Goal: Task Accomplishment & Management: Manage account settings

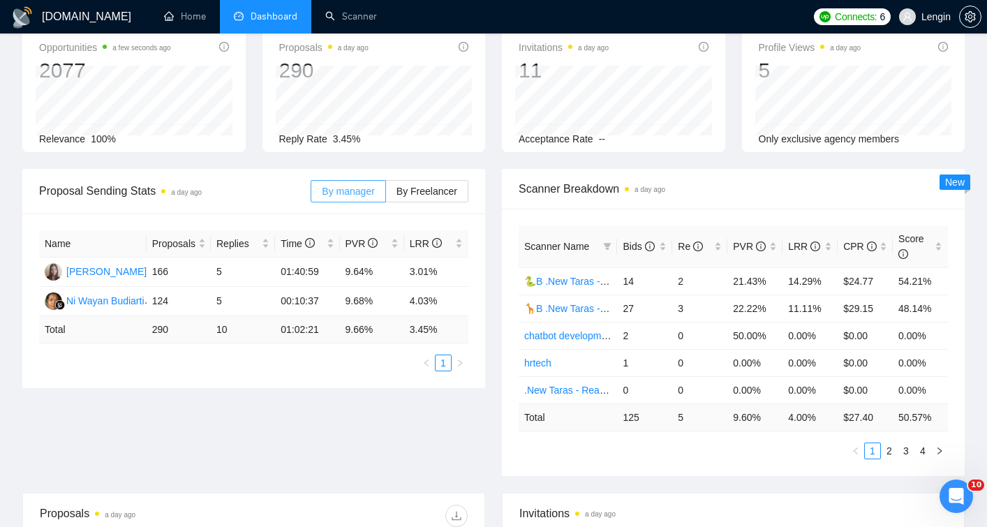
scroll to position [70, 0]
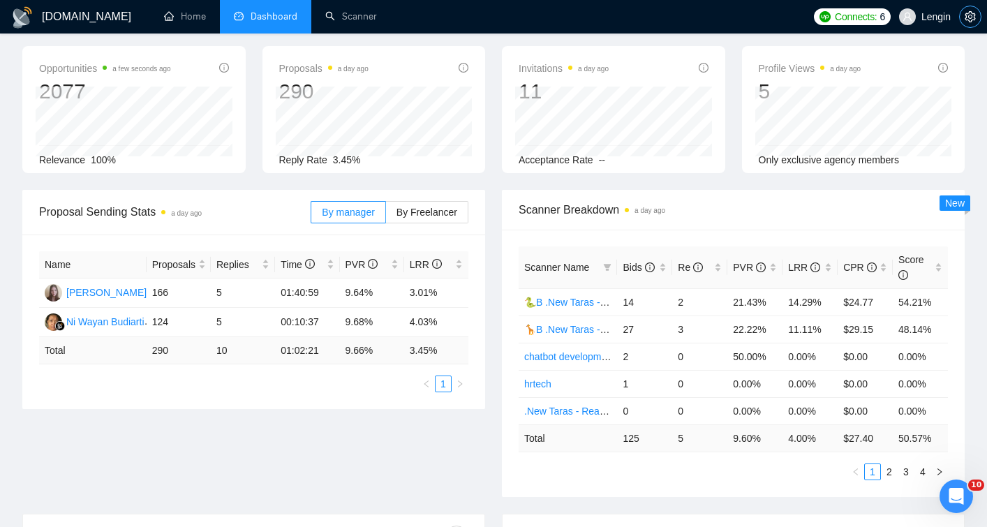
click at [967, 11] on icon "setting" at bounding box center [969, 16] width 11 height 11
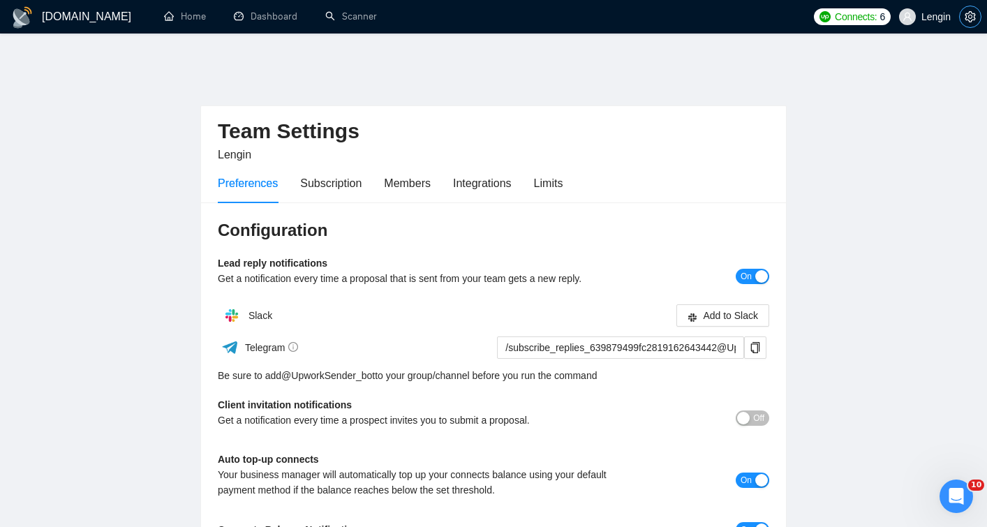
click at [966, 17] on icon "setting" at bounding box center [969, 16] width 11 height 11
click at [967, 21] on icon "setting" at bounding box center [969, 16] width 11 height 11
click at [967, 17] on icon "setting" at bounding box center [969, 16] width 11 height 11
click at [936, 17] on span "Lengin" at bounding box center [935, 17] width 29 height 0
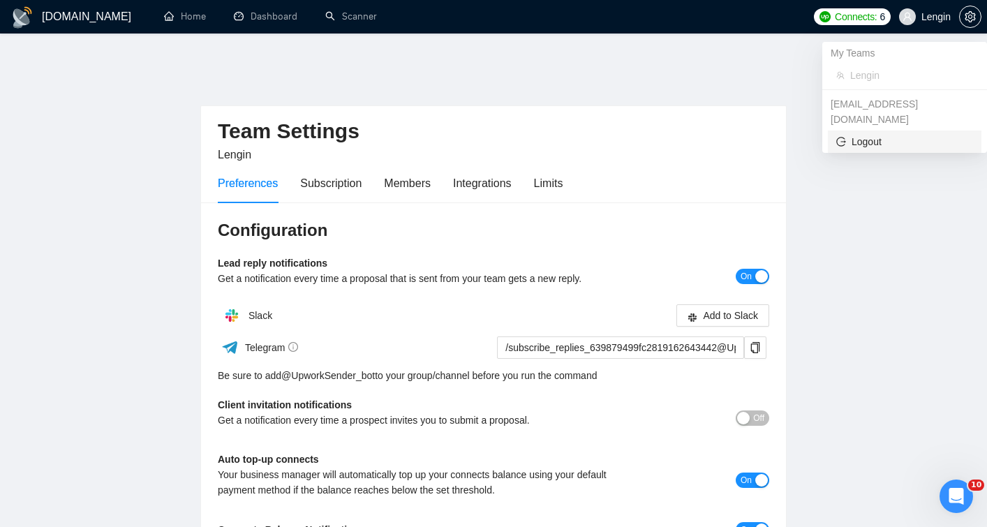
click at [887, 134] on span "Logout" at bounding box center [904, 141] width 137 height 15
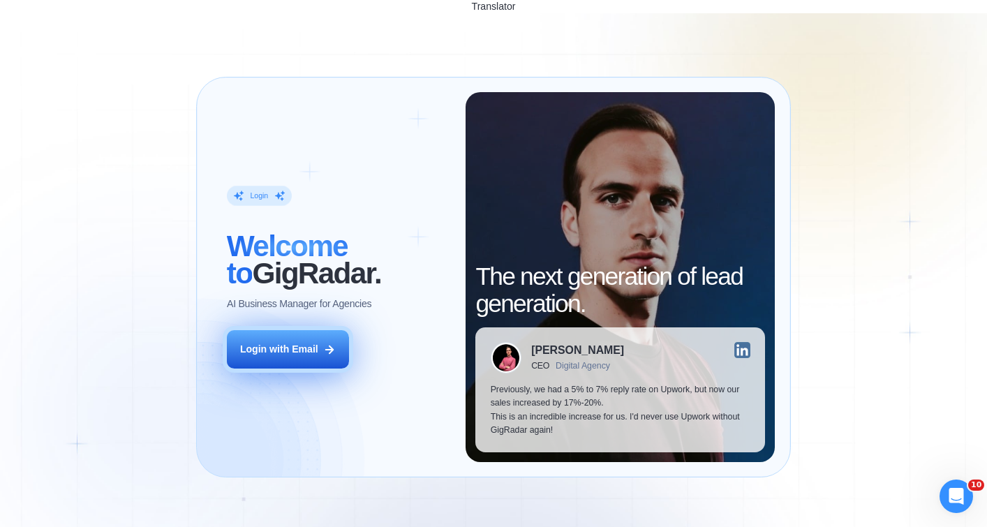
click at [309, 343] on div "Login with Email" at bounding box center [279, 349] width 78 height 13
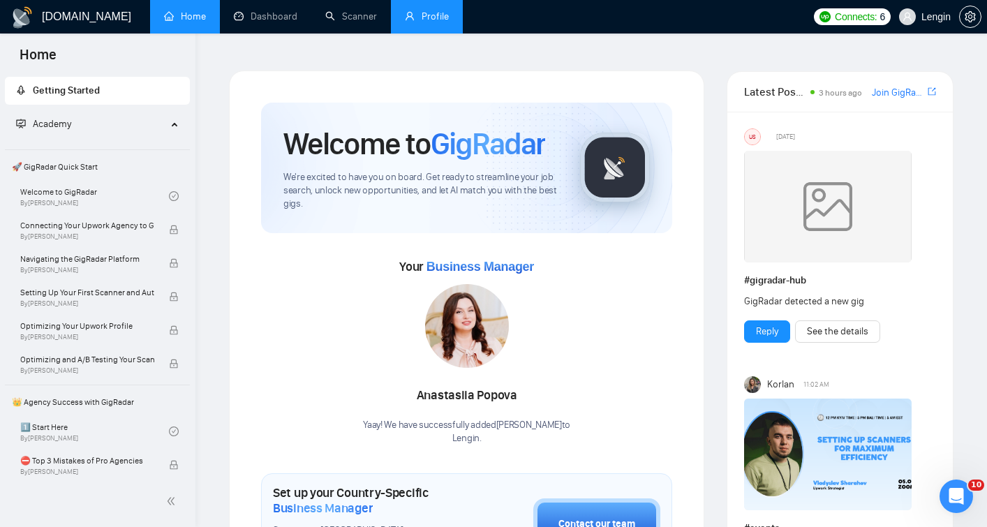
click at [428, 15] on link "Profile" at bounding box center [427, 16] width 44 height 12
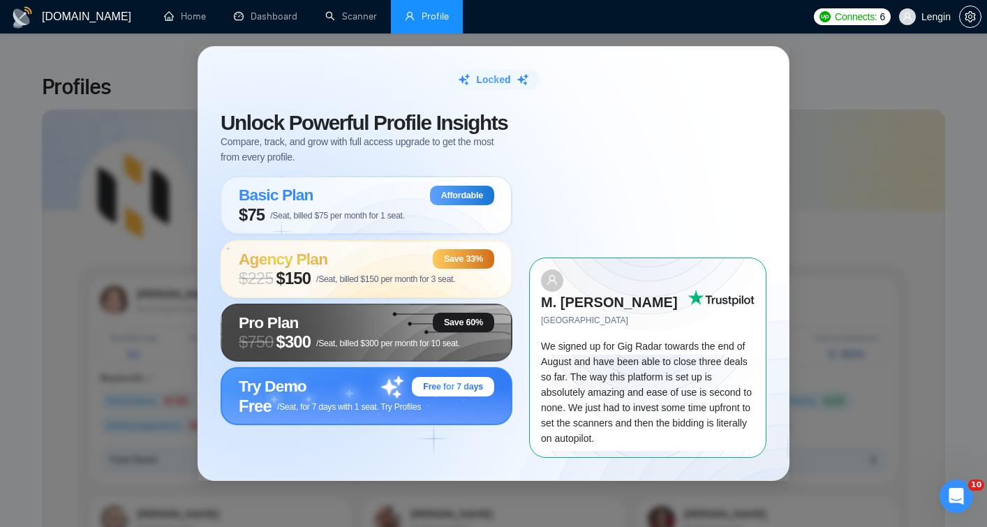
click at [329, 412] on span "Free /Seat, for 7 days with 1 seat. Try Profiles" at bounding box center [330, 406] width 182 height 20
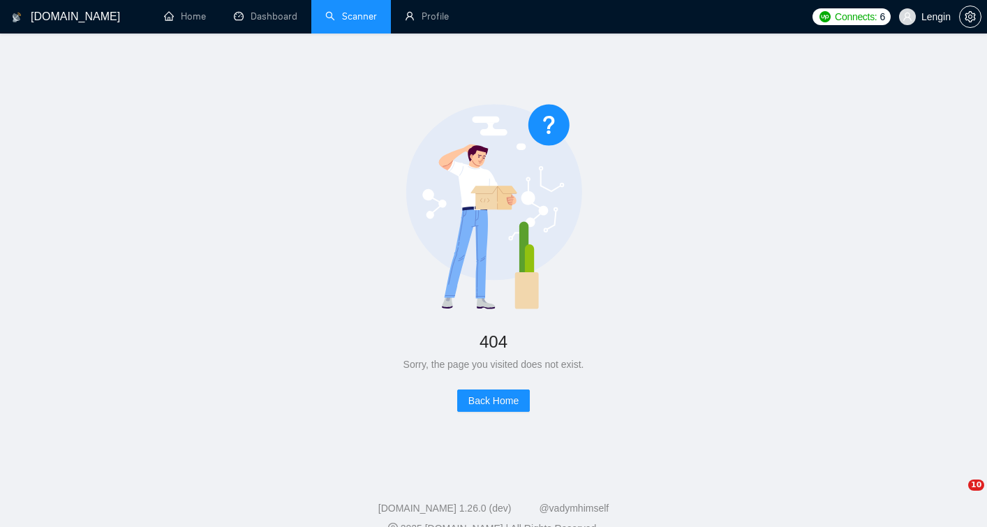
click at [327, 22] on link "Scanner" at bounding box center [351, 16] width 52 height 12
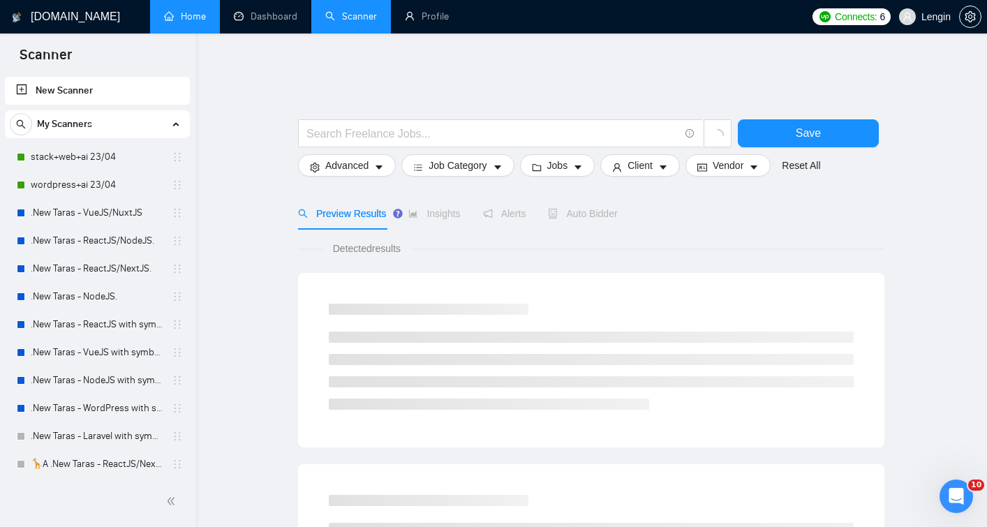
click at [200, 20] on link "Home" at bounding box center [185, 16] width 42 height 12
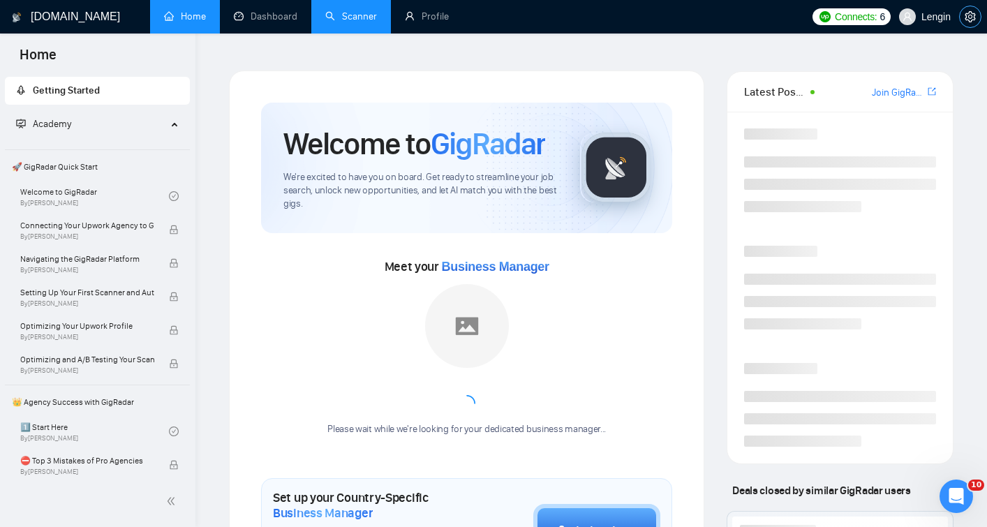
click at [967, 17] on icon "setting" at bounding box center [969, 16] width 11 height 11
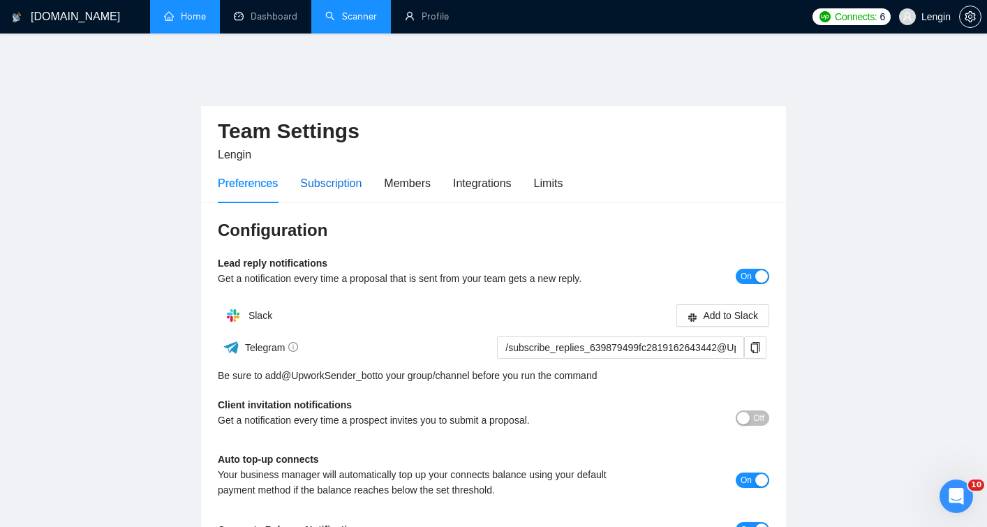
click at [332, 174] on div "Subscription" at bounding box center [330, 182] width 61 height 17
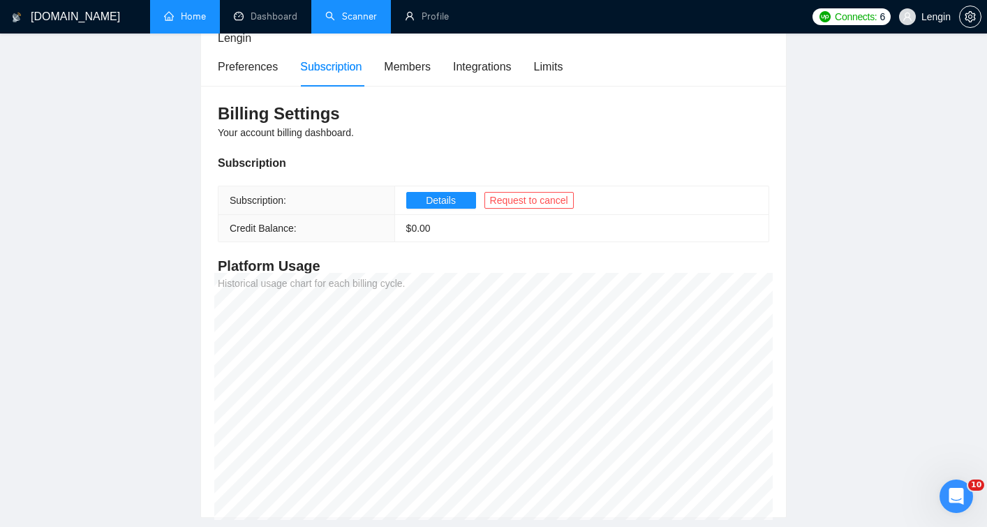
scroll to position [89, 0]
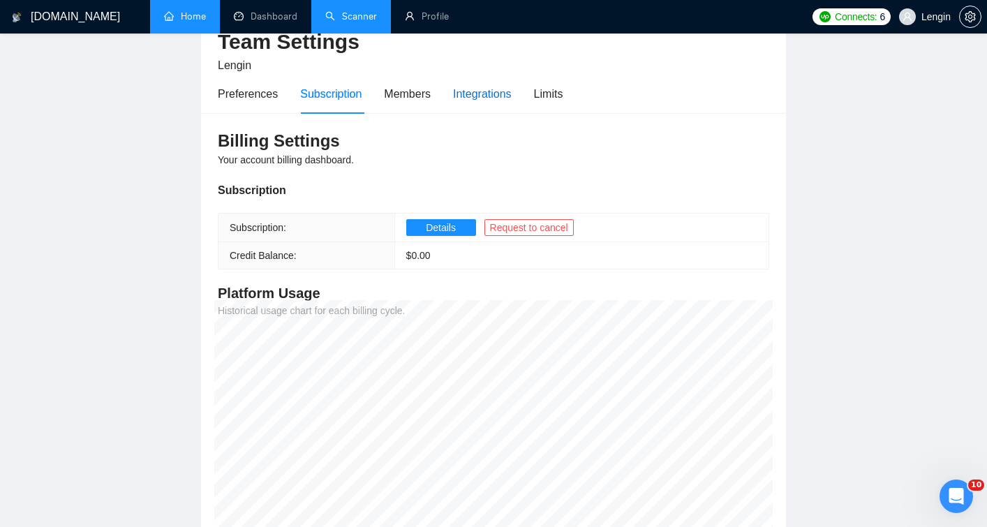
click at [477, 85] on div "Integrations" at bounding box center [482, 93] width 59 height 17
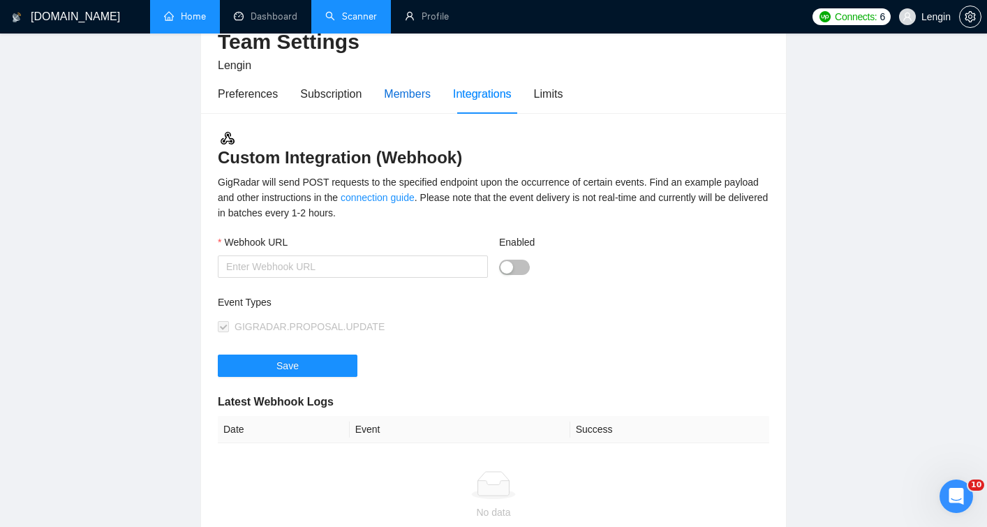
click at [413, 85] on div "Members" at bounding box center [407, 93] width 47 height 17
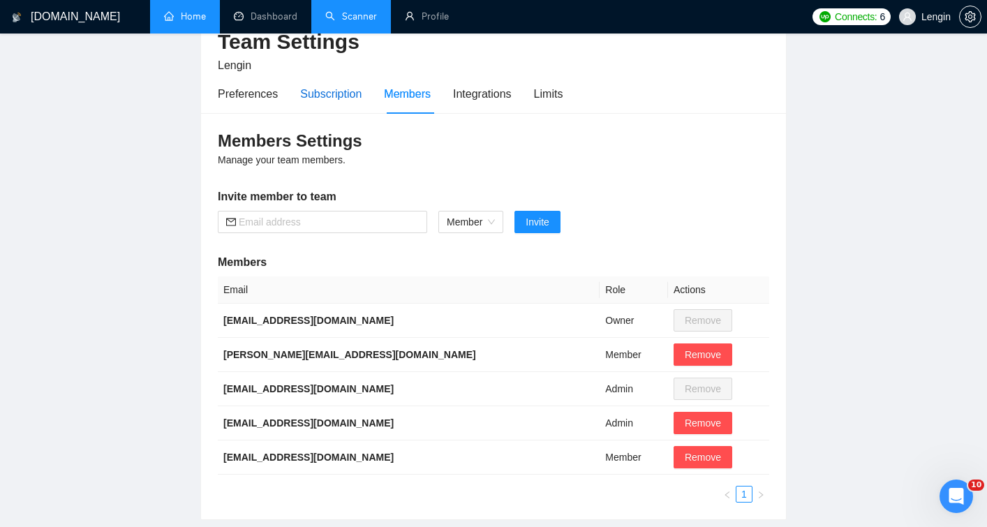
click at [338, 85] on div "Subscription" at bounding box center [330, 93] width 61 height 17
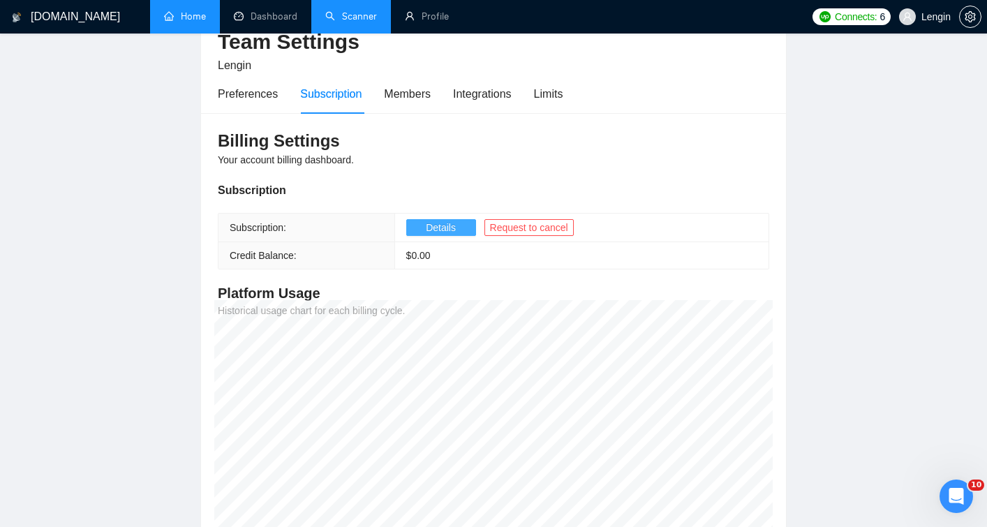
click at [440, 220] on span "Details" at bounding box center [441, 227] width 30 height 15
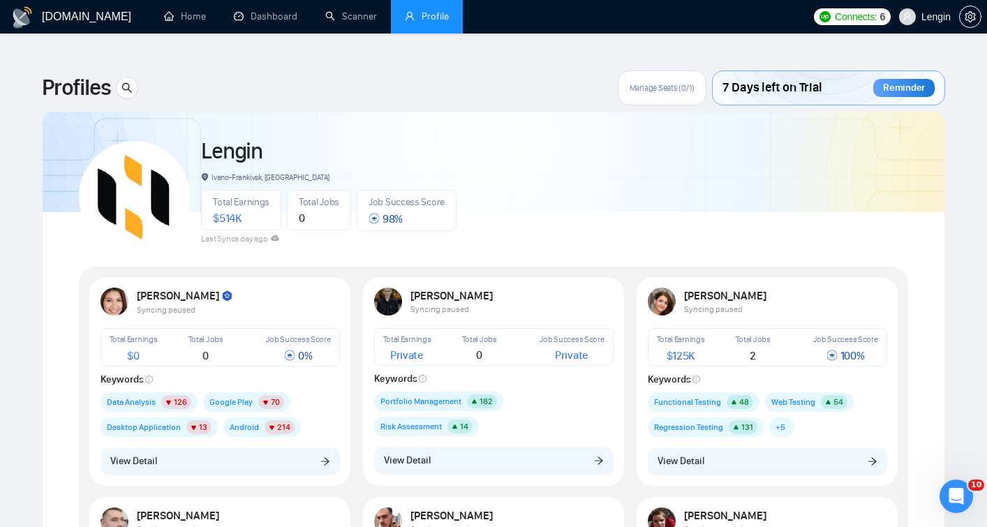
click at [669, 80] on div "Manage Seats (0/1)" at bounding box center [662, 87] width 89 height 35
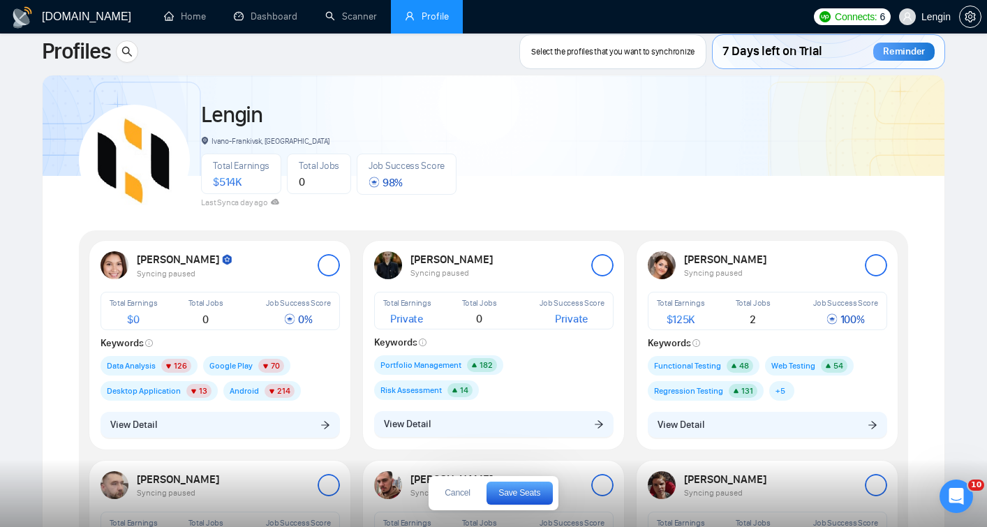
scroll to position [45, 0]
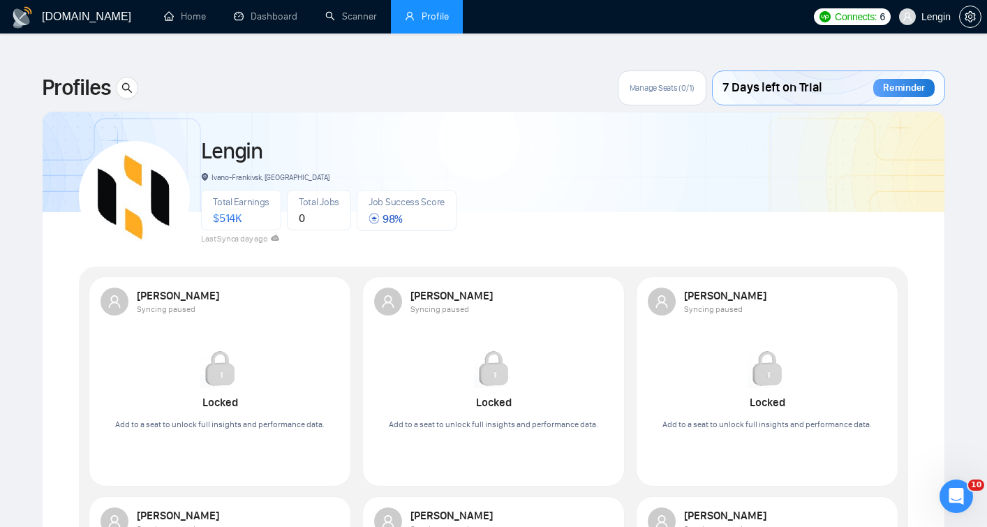
click at [638, 82] on span "Manage Seats (0/1)" at bounding box center [661, 87] width 65 height 11
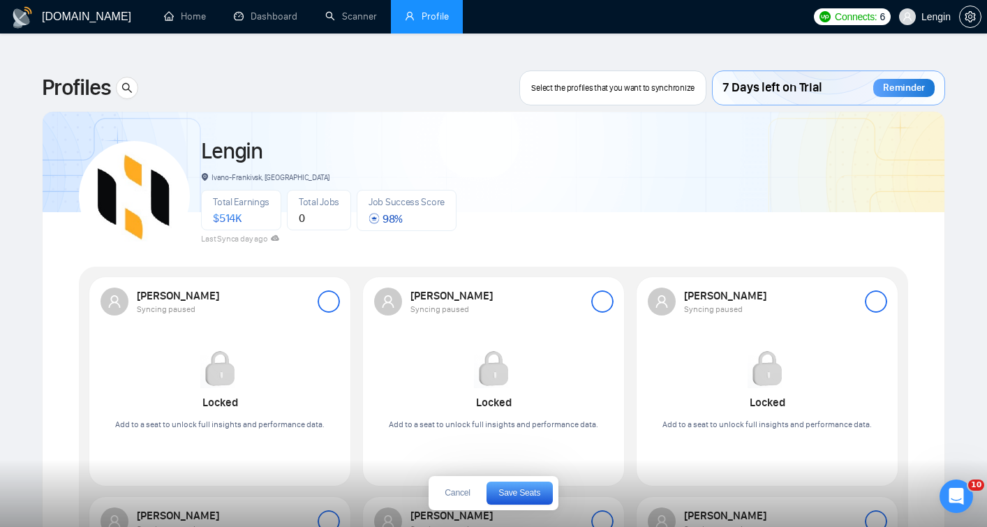
click at [329, 290] on div at bounding box center [329, 301] width 22 height 22
click at [528, 492] on span "Save Seats" at bounding box center [519, 493] width 42 height 8
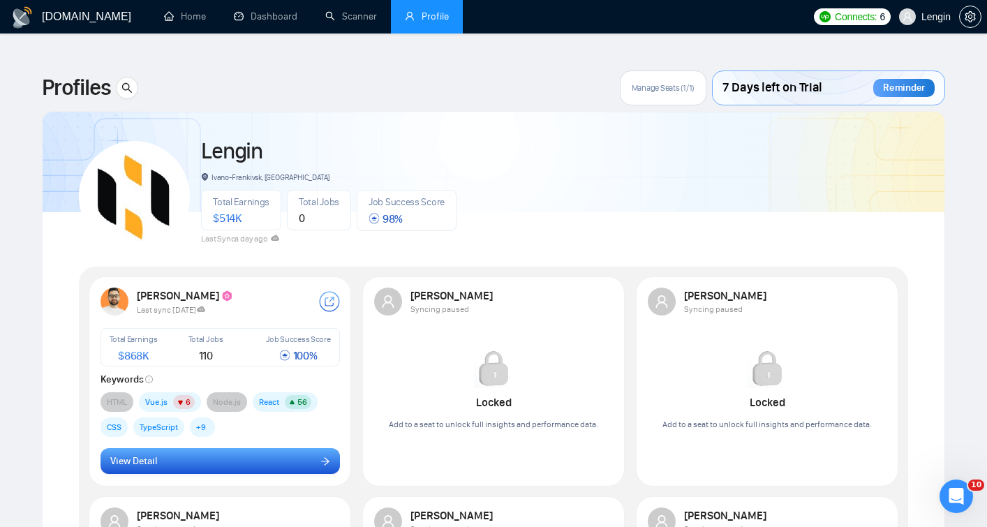
click at [293, 448] on button "View Detail" at bounding box center [219, 461] width 239 height 27
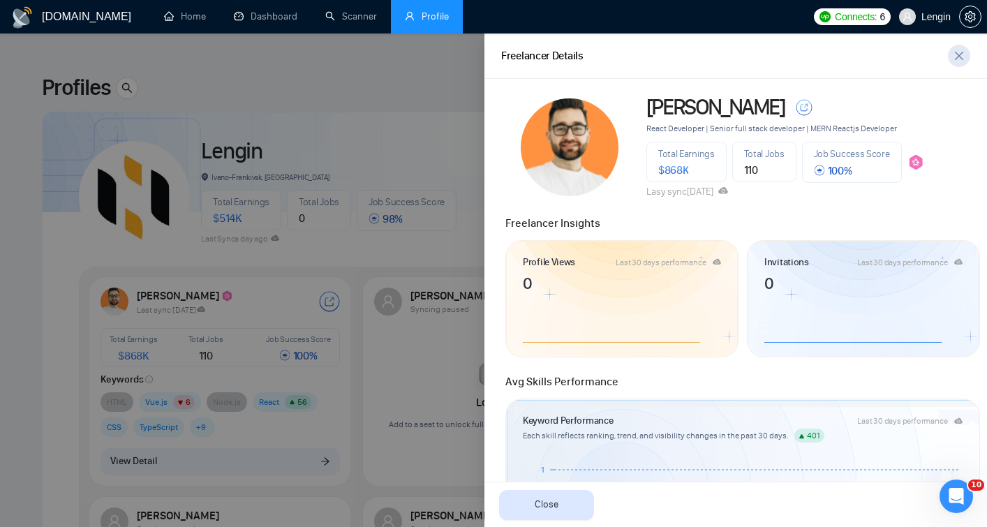
click at [958, 54] on icon "close" at bounding box center [958, 55] width 11 height 11
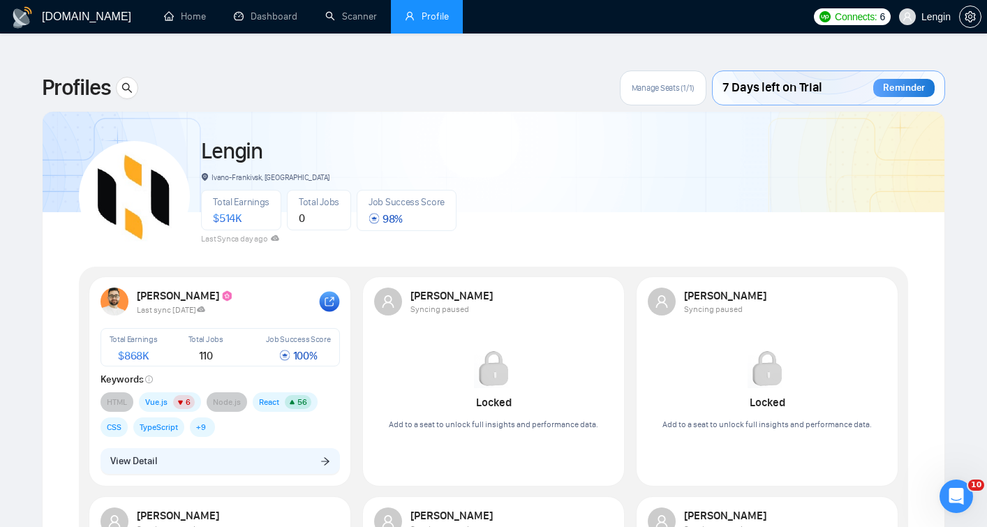
click at [331, 297] on icon at bounding box center [329, 301] width 8 height 8
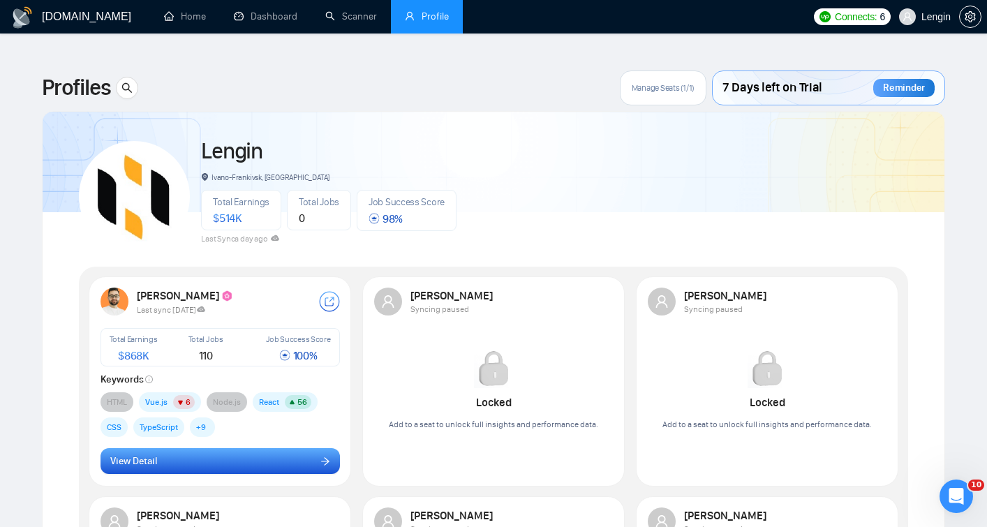
click at [214, 450] on button "View Detail" at bounding box center [219, 461] width 239 height 27
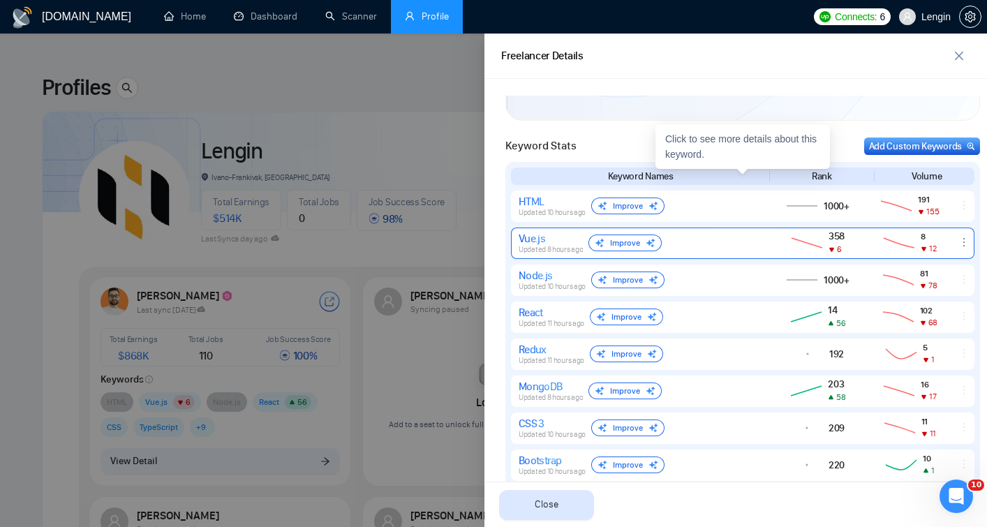
scroll to position [576, 0]
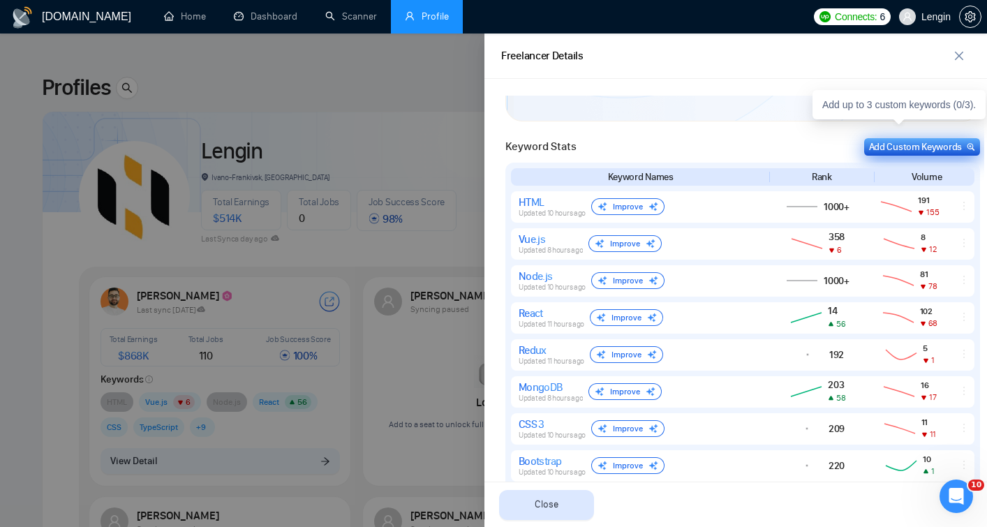
click at [907, 149] on div "Add Custom Keywords" at bounding box center [922, 147] width 106 height 15
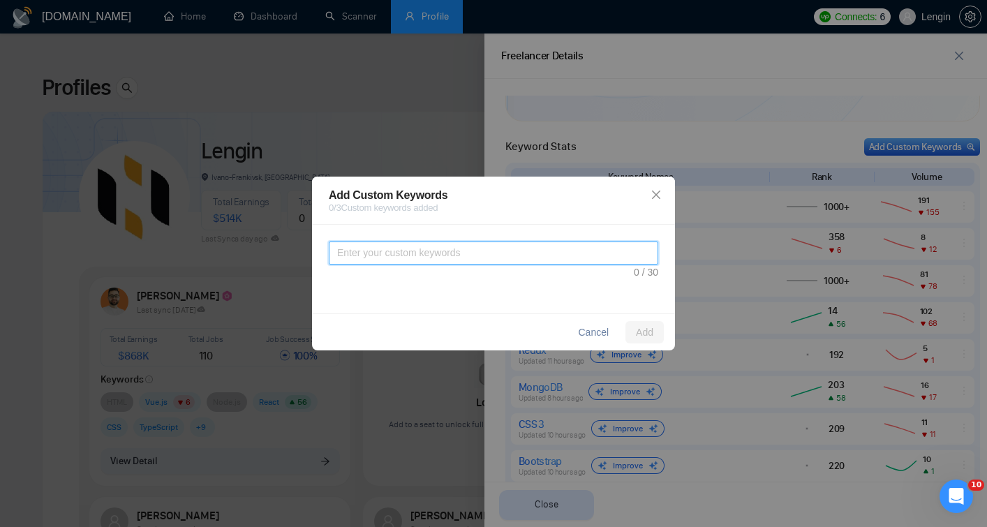
click at [486, 248] on textarea at bounding box center [493, 252] width 329 height 23
type textarea "react developer"
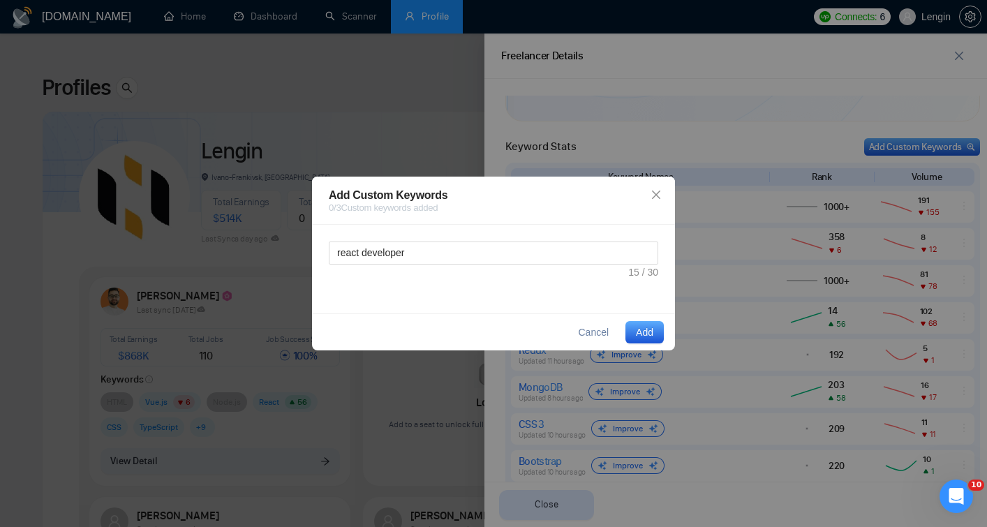
click at [646, 331] on span "Add" at bounding box center [644, 332] width 17 height 15
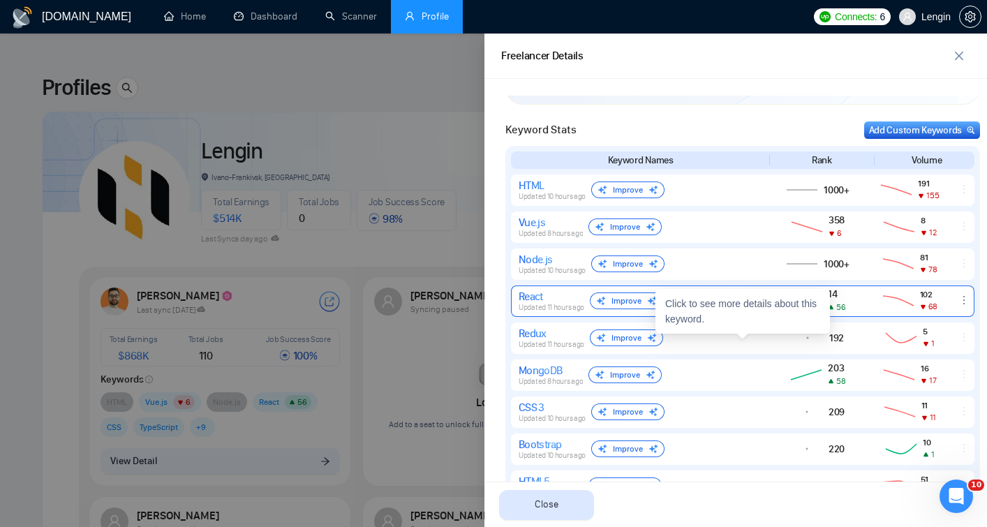
scroll to position [594, 0]
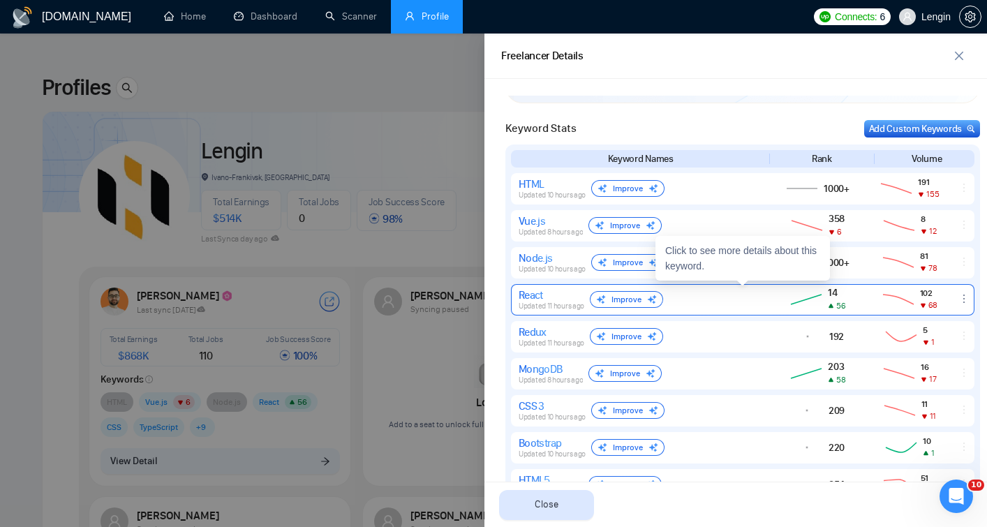
click at [600, 302] on img at bounding box center [601, 300] width 10 height 10
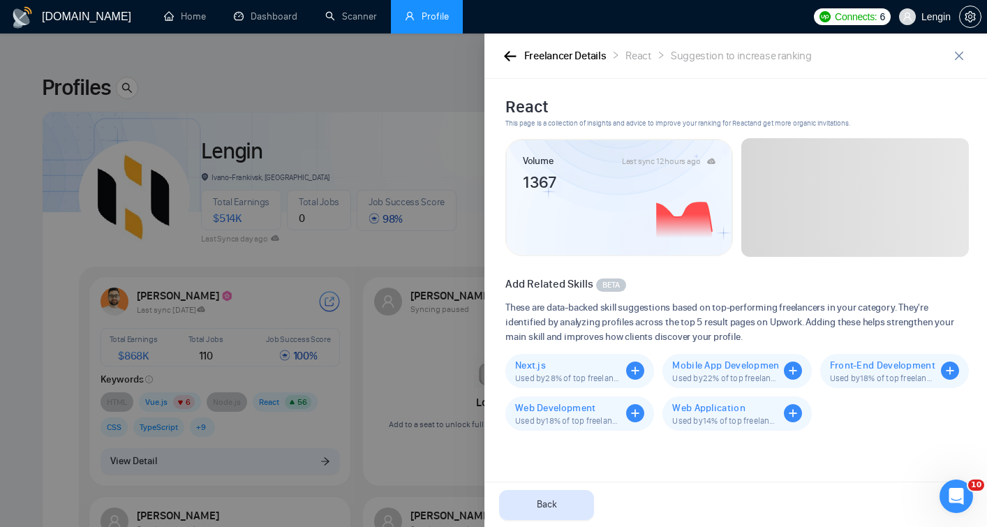
scroll to position [0, 0]
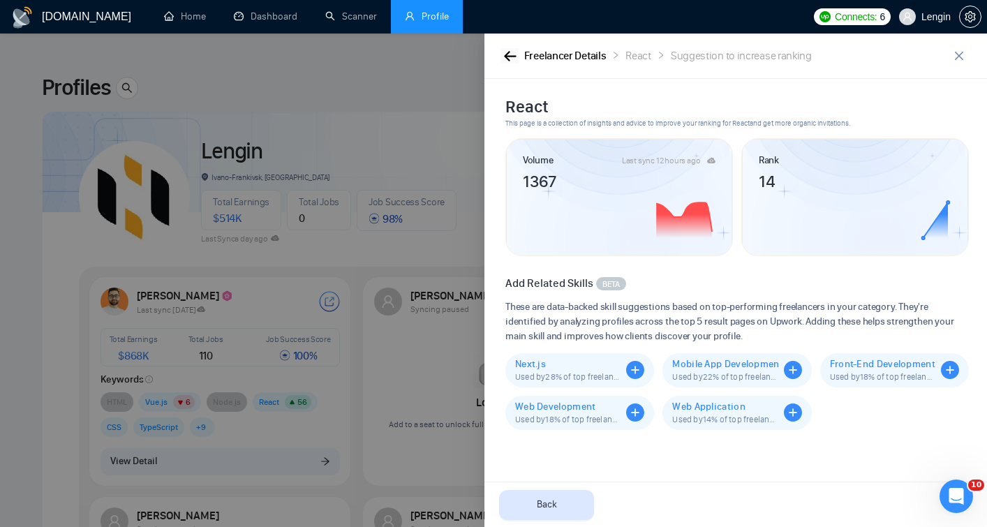
click at [514, 52] on icon "button" at bounding box center [510, 56] width 13 height 10
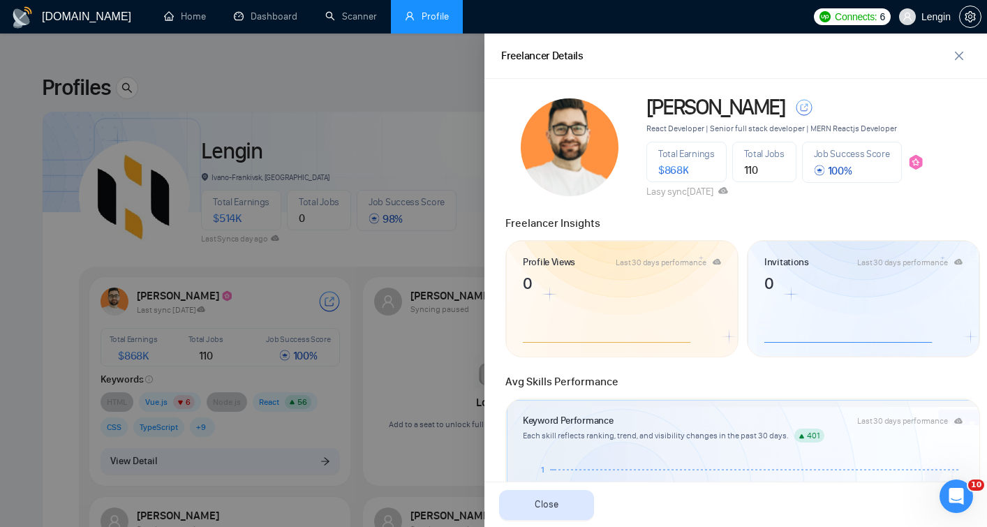
click at [442, 89] on div at bounding box center [493, 279] width 987 height 493
